Goal: Information Seeking & Learning: Check status

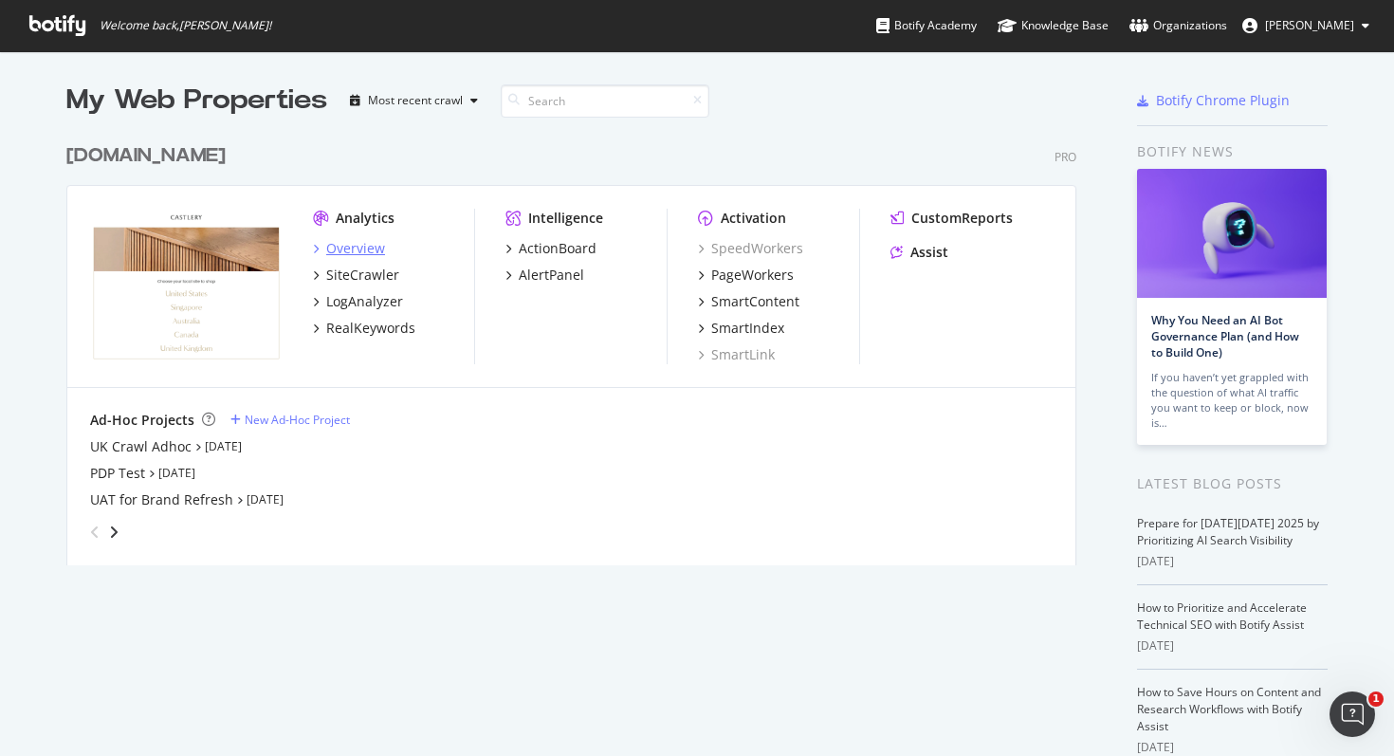
click at [363, 239] on div "Overview" at bounding box center [355, 248] width 59 height 19
